Goal: Task Accomplishment & Management: Complete application form

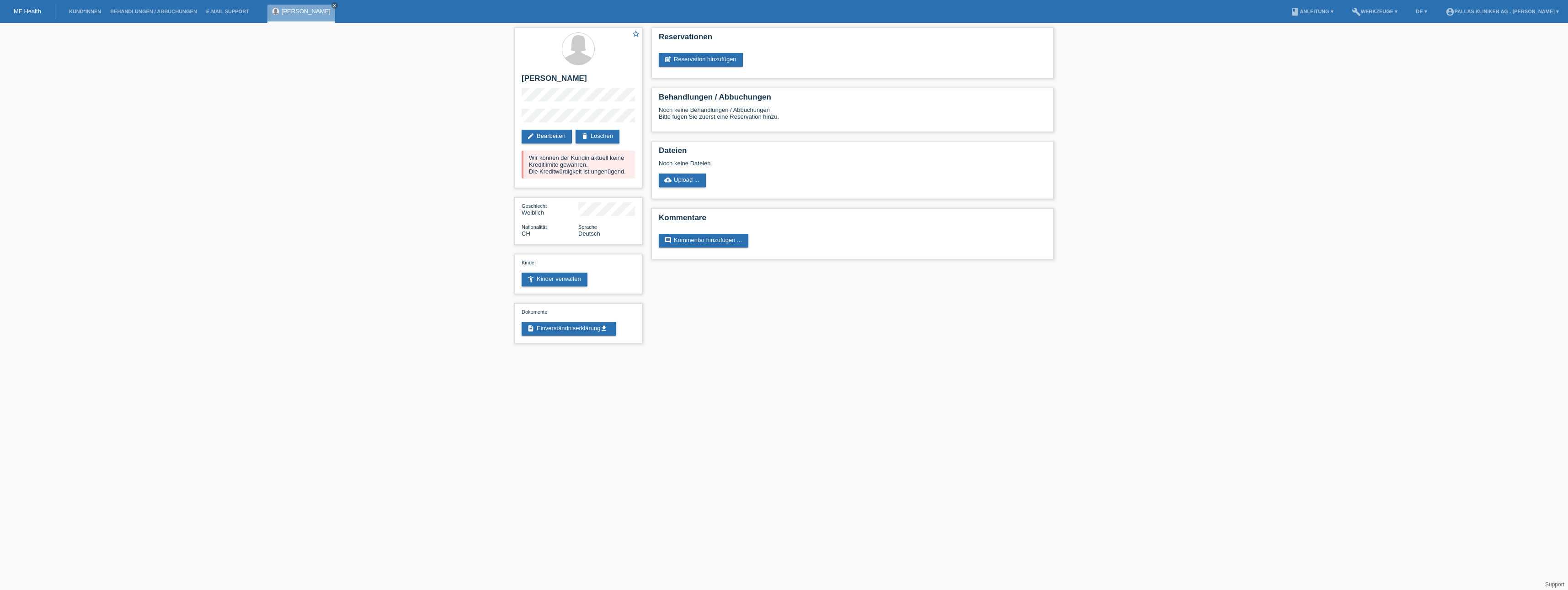
drag, startPoint x: 36, startPoint y: 13, endPoint x: 41, endPoint y: 14, distance: 5.1
click at [37, 13] on link "MF Health" at bounding box center [27, 11] width 27 height 7
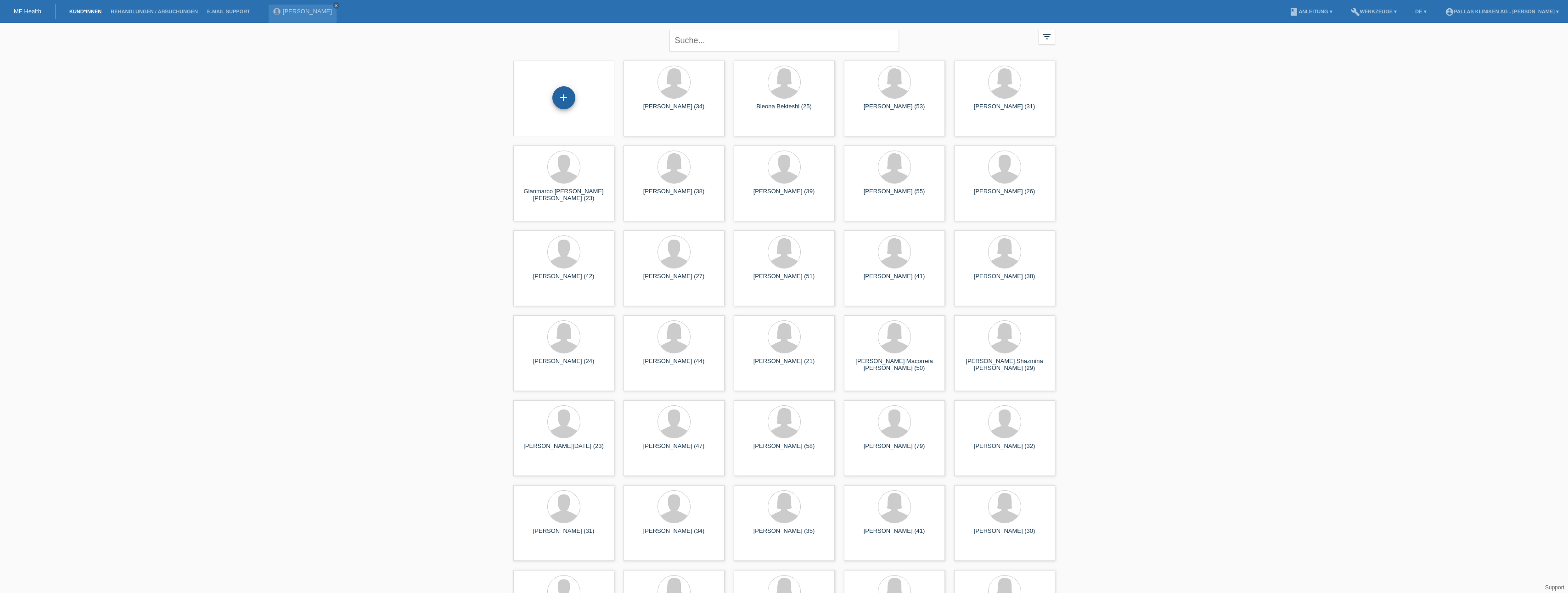
click at [564, 97] on div "+" at bounding box center [564, 98] width 23 height 23
